Goal: Task Accomplishment & Management: Manage account settings

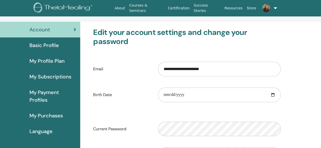
scroll to position [15, 0]
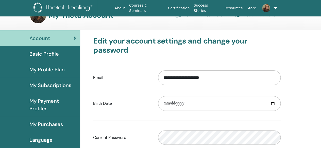
click at [50, 56] on span "Basic Profile" at bounding box center [43, 54] width 29 height 8
click at [57, 54] on span "Basic Profile" at bounding box center [43, 54] width 29 height 8
click at [42, 106] on span "My Payment Profiles" at bounding box center [52, 104] width 47 height 15
click at [57, 85] on span "My Subscriptions" at bounding box center [50, 86] width 42 height 8
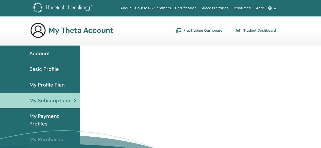
click at [58, 85] on span "My Profile Plan" at bounding box center [46, 85] width 35 height 8
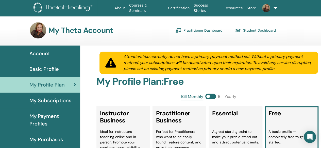
click at [41, 125] on span "My Payment Profiles" at bounding box center [52, 120] width 47 height 15
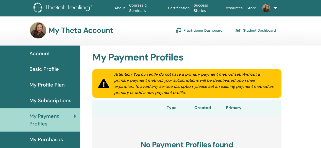
click at [47, 53] on span "Account" at bounding box center [39, 54] width 21 height 8
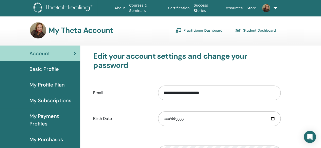
click at [37, 70] on span "Basic Profile" at bounding box center [43, 69] width 29 height 8
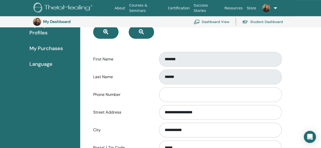
scroll to position [104, 0]
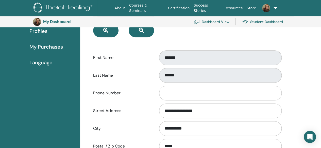
click at [140, 58] on div "First Name *******" at bounding box center [186, 57] width 195 height 17
click at [274, 94] on input "Phone Number" at bounding box center [220, 93] width 123 height 15
click at [297, 82] on div "**********" at bounding box center [200, 138] width 241 height 370
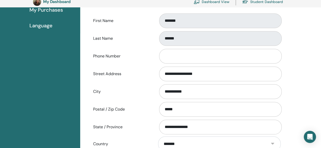
scroll to position [271, 0]
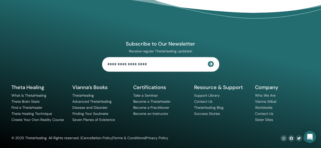
click at [320, 71] on footer "Subscribe to Our Newsletter Receive regular ThetaHealing updates! Theta Healing…" at bounding box center [160, 66] width 321 height 168
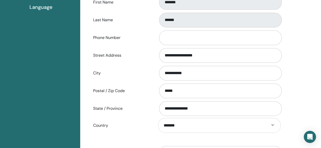
scroll to position [0, 0]
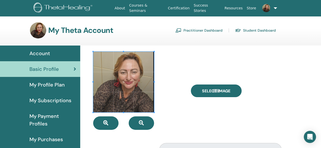
click at [41, 84] on span "My Profile Plan" at bounding box center [46, 85] width 35 height 8
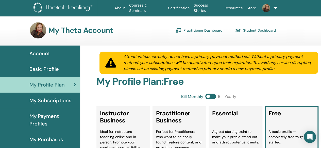
click at [52, 101] on span "My Subscriptions" at bounding box center [50, 101] width 42 height 8
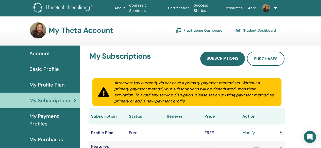
click at [56, 116] on span "My Payment Profiles" at bounding box center [52, 120] width 47 height 15
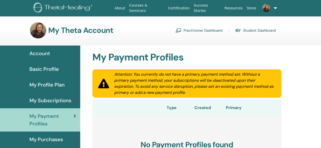
click at [53, 140] on span "My Purchases" at bounding box center [45, 140] width 33 height 8
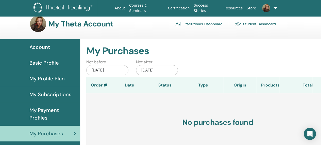
scroll to position [8, 0]
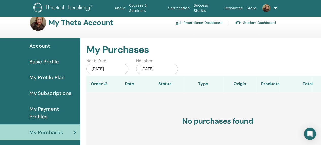
click at [55, 114] on span "My Payment Profiles" at bounding box center [52, 112] width 47 height 15
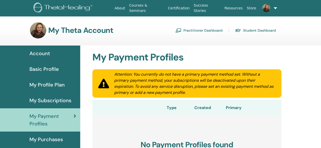
click at [47, 51] on span "Account" at bounding box center [39, 54] width 21 height 8
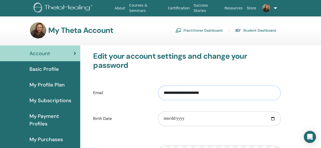
click at [177, 94] on input "**********" at bounding box center [219, 93] width 123 height 15
click at [55, 71] on span "Basic Profile" at bounding box center [43, 69] width 29 height 8
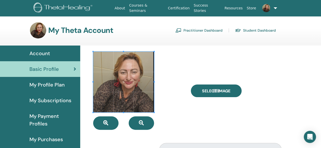
scroll to position [160, 0]
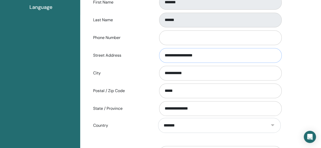
drag, startPoint x: 209, startPoint y: 53, endPoint x: 163, endPoint y: 56, distance: 46.0
click at [163, 56] on input "**********" at bounding box center [220, 55] width 123 height 15
click at [169, 72] on input "**********" at bounding box center [220, 73] width 123 height 15
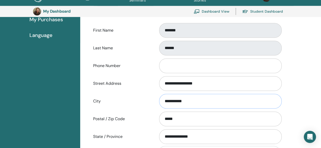
scroll to position [126, 0]
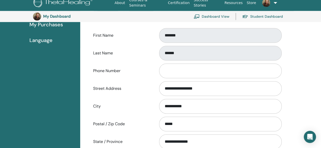
click at [56, 25] on span "My Purchases" at bounding box center [45, 25] width 33 height 8
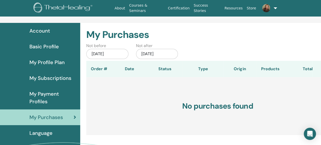
scroll to position [20, 0]
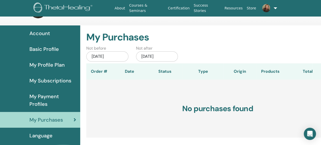
click at [43, 101] on span "My Payment Profiles" at bounding box center [52, 99] width 47 height 15
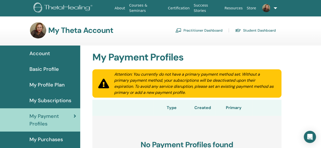
click at [43, 101] on span "My Subscriptions" at bounding box center [50, 101] width 42 height 8
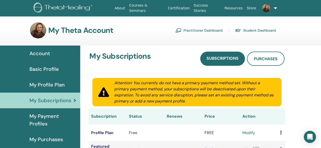
click at [51, 84] on span "My Profile Plan" at bounding box center [46, 85] width 35 height 8
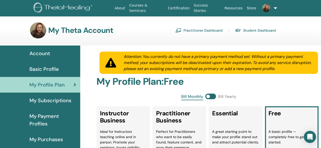
click at [40, 69] on span "Basic Profile" at bounding box center [43, 69] width 29 height 8
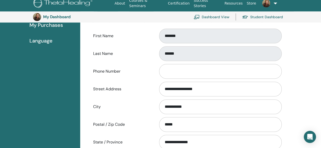
scroll to position [141, 0]
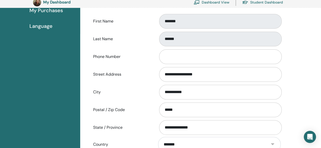
click at [156, 23] on div "*******" at bounding box center [219, 21] width 130 height 17
click at [147, 40] on div "Last Name ******" at bounding box center [186, 39] width 195 height 17
click at [153, 25] on div "First Name *******" at bounding box center [186, 21] width 195 height 17
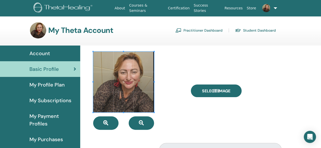
click at [54, 84] on span "My Profile Plan" at bounding box center [46, 85] width 35 height 8
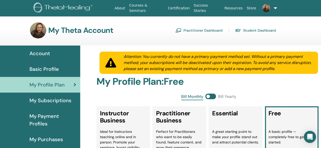
click at [58, 101] on span "My Subscriptions" at bounding box center [50, 101] width 42 height 8
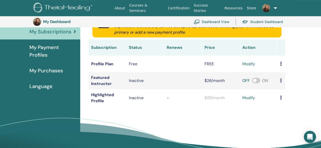
scroll to position [82, 0]
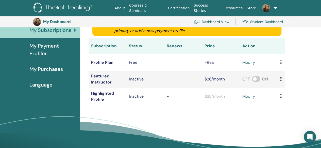
click at [45, 71] on span "My Purchases" at bounding box center [45, 69] width 33 height 8
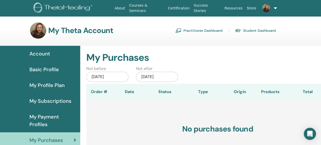
click at [47, 87] on span "My Profile Plan" at bounding box center [46, 85] width 35 height 8
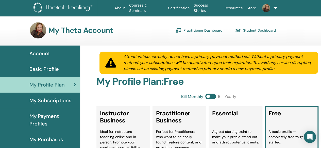
click at [35, 69] on span "Basic Profile" at bounding box center [43, 69] width 29 height 8
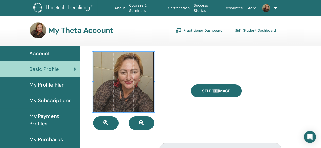
click at [39, 84] on span "My Profile Plan" at bounding box center [46, 85] width 35 height 8
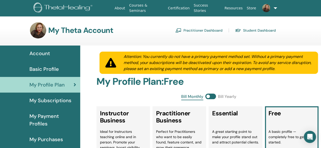
click at [50, 102] on span "My Subscriptions" at bounding box center [50, 101] width 42 height 8
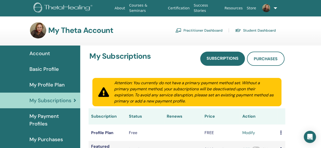
click at [44, 117] on span "My Payment Profiles" at bounding box center [52, 120] width 47 height 15
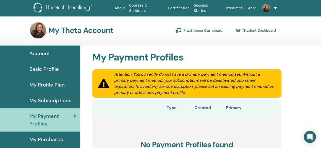
click at [50, 101] on span "My Subscriptions" at bounding box center [50, 101] width 42 height 8
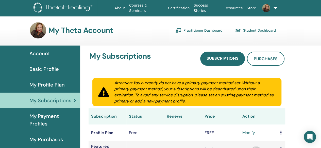
click at [45, 54] on span "Account" at bounding box center [39, 54] width 21 height 8
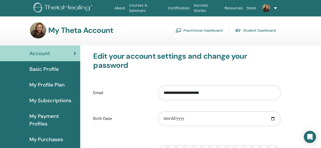
click at [43, 69] on span "Basic Profile" at bounding box center [43, 69] width 29 height 8
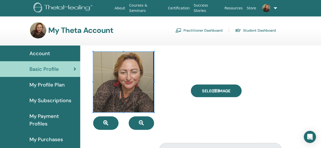
click at [49, 85] on span "My Profile Plan" at bounding box center [46, 85] width 35 height 8
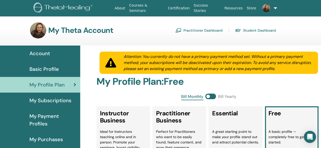
click at [53, 103] on span "My Subscriptions" at bounding box center [50, 101] width 42 height 8
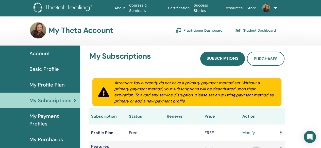
click at [46, 116] on span "My Payment Profiles" at bounding box center [52, 120] width 47 height 15
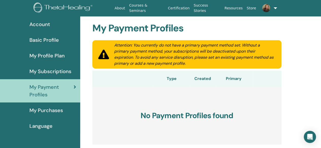
scroll to position [31, 0]
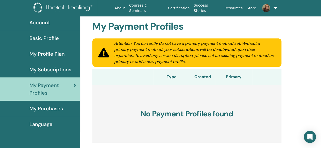
click at [35, 108] on span "My Purchases" at bounding box center [45, 109] width 33 height 8
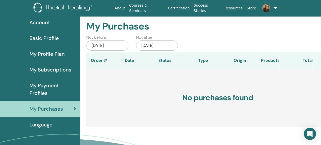
scroll to position [68, 0]
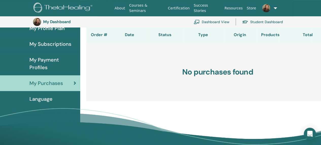
click at [50, 98] on span "Language" at bounding box center [40, 99] width 23 height 8
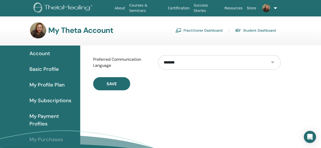
click at [54, 83] on span "My Profile Plan" at bounding box center [46, 85] width 35 height 8
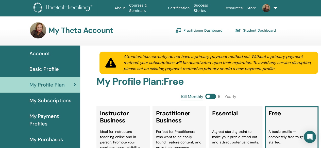
click at [45, 102] on span "My Subscriptions" at bounding box center [50, 101] width 42 height 8
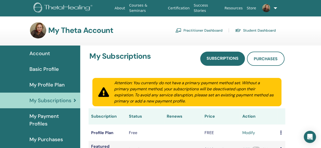
click at [46, 118] on span "My Payment Profiles" at bounding box center [52, 120] width 47 height 15
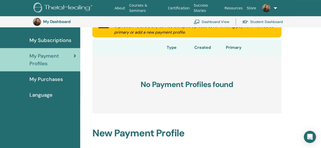
scroll to position [74, 0]
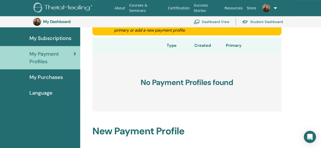
click at [46, 78] on span "My Purchases" at bounding box center [45, 78] width 33 height 8
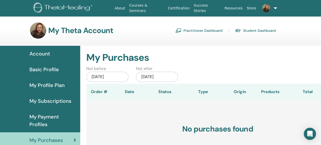
click at [47, 53] on span "Account" at bounding box center [39, 54] width 21 height 8
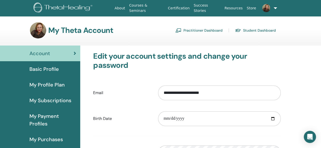
click at [44, 66] on span "Basic Profile" at bounding box center [43, 69] width 29 height 8
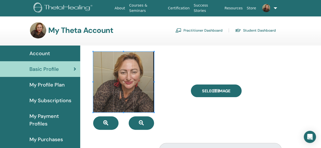
click at [44, 85] on span "My Profile Plan" at bounding box center [46, 85] width 35 height 8
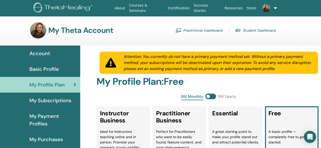
click at [48, 101] on span "My Subscriptions" at bounding box center [50, 101] width 42 height 8
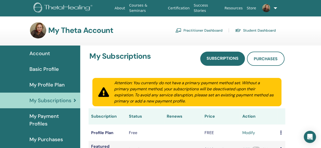
click at [50, 118] on span "My Payment Profiles" at bounding box center [52, 120] width 47 height 15
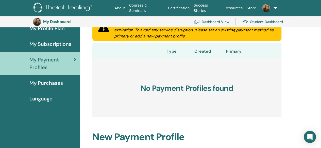
scroll to position [69, 0]
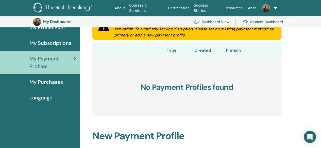
click at [40, 81] on span "My Purchases" at bounding box center [45, 82] width 33 height 8
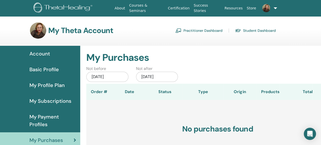
click at [45, 54] on span "Account" at bounding box center [39, 54] width 21 height 8
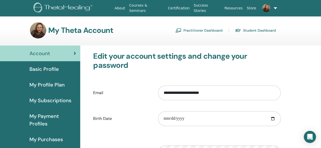
click at [45, 71] on span "Basic Profile" at bounding box center [43, 69] width 29 height 8
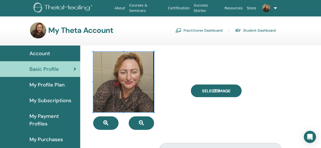
click at [46, 85] on span "My Profile Plan" at bounding box center [46, 85] width 35 height 8
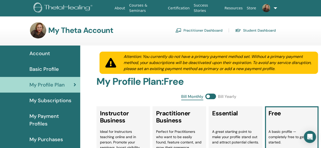
click at [46, 102] on span "My Subscriptions" at bounding box center [50, 101] width 42 height 8
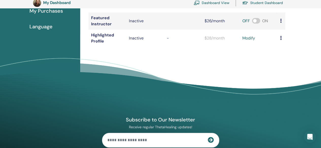
scroll to position [141, 0]
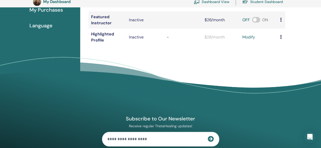
click at [49, 26] on span "Language" at bounding box center [40, 26] width 23 height 8
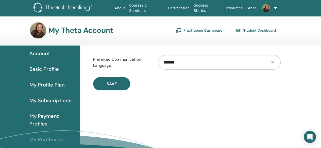
click at [48, 117] on span "My Payment Profiles" at bounding box center [52, 120] width 47 height 15
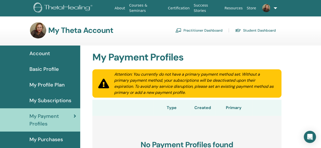
click at [46, 102] on span "My Subscriptions" at bounding box center [50, 101] width 42 height 8
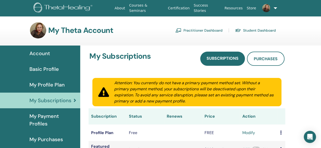
click at [46, 87] on span "My Profile Plan" at bounding box center [46, 85] width 35 height 8
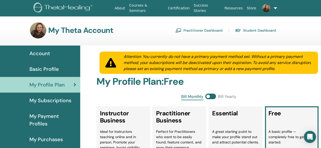
click at [47, 73] on span "Basic Profile" at bounding box center [43, 69] width 29 height 8
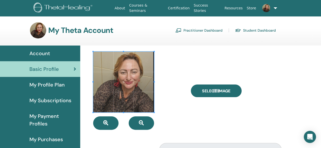
click at [49, 55] on span "Account" at bounding box center [39, 54] width 21 height 8
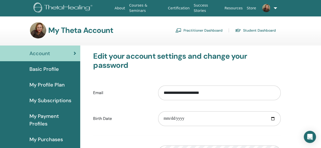
click at [46, 71] on span "Basic Profile" at bounding box center [43, 69] width 29 height 8
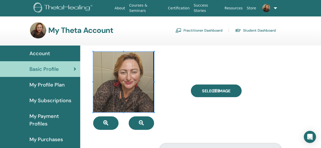
click at [44, 87] on span "My Profile Plan" at bounding box center [46, 85] width 35 height 8
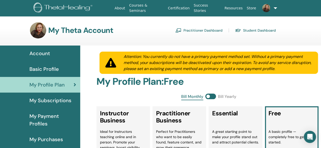
click at [46, 102] on span "My Subscriptions" at bounding box center [50, 101] width 42 height 8
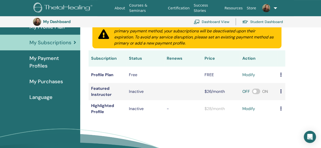
scroll to position [70, 0]
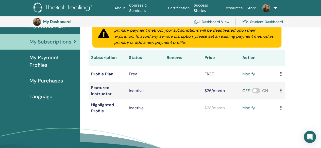
click at [50, 56] on span "My Payment Profiles" at bounding box center [52, 61] width 47 height 15
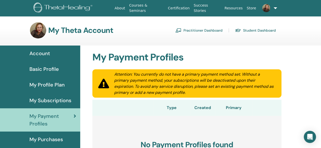
click at [58, 138] on span "My Purchases" at bounding box center [45, 140] width 33 height 8
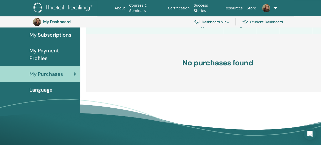
scroll to position [78, 0]
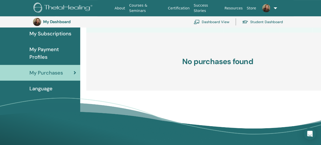
click at [44, 88] on span "Language" at bounding box center [40, 88] width 23 height 8
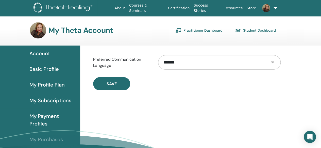
click at [40, 53] on span "Account" at bounding box center [39, 54] width 21 height 8
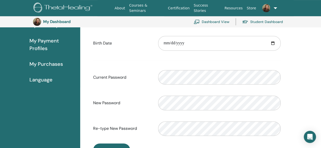
scroll to position [93, 0]
